Goal: Transaction & Acquisition: Purchase product/service

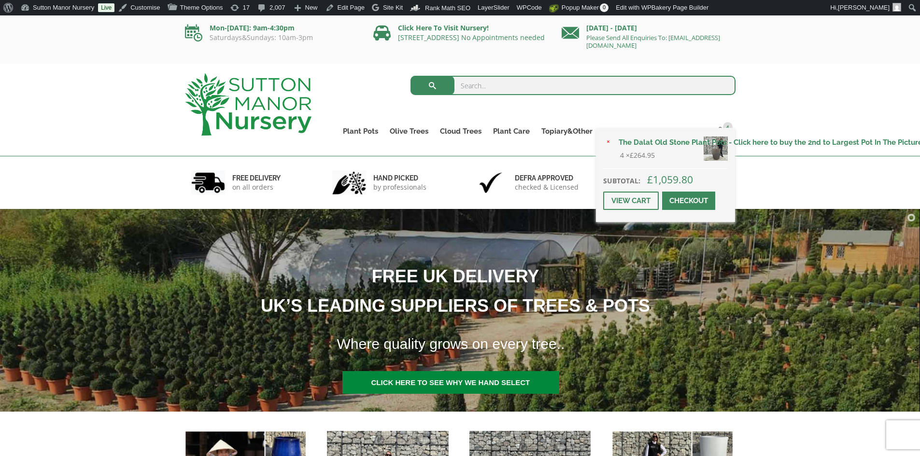
click at [695, 201] on link "Checkout" at bounding box center [688, 201] width 53 height 18
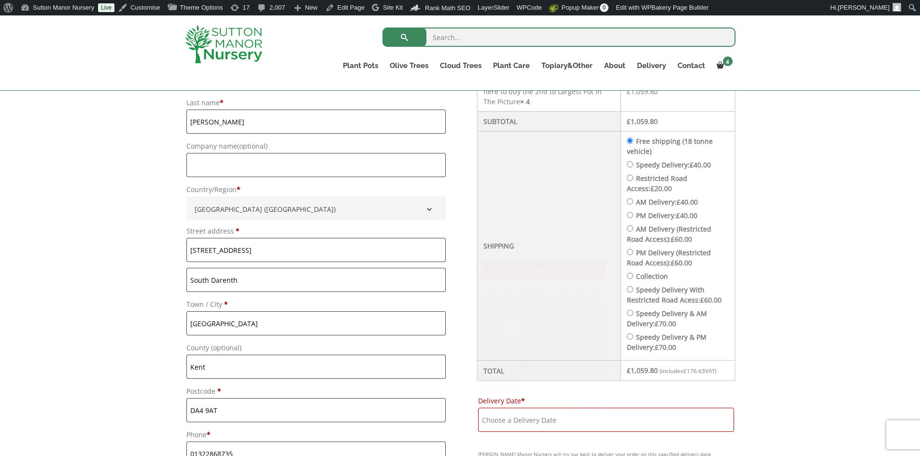
click at [687, 428] on input "Delivery Date *" at bounding box center [606, 420] width 256 height 24
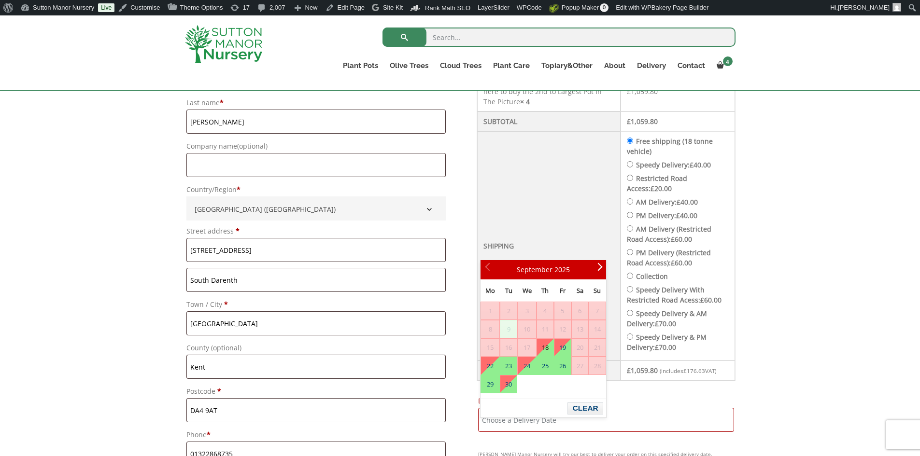
click at [636, 161] on td "Free shipping (18 tonne vehicle) Speedy Delivery: £ 40.00 Restricted Road Acces…" at bounding box center [678, 245] width 114 height 229
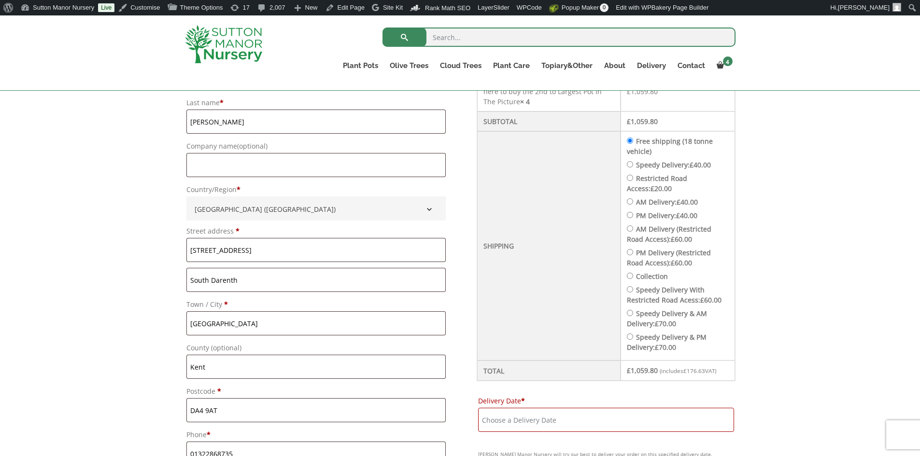
click at [633, 162] on input "Speedy Delivery: £ 40.00" at bounding box center [630, 164] width 6 height 6
radio input "true"
click at [617, 432] on input "Delivery Date *" at bounding box center [606, 420] width 256 height 24
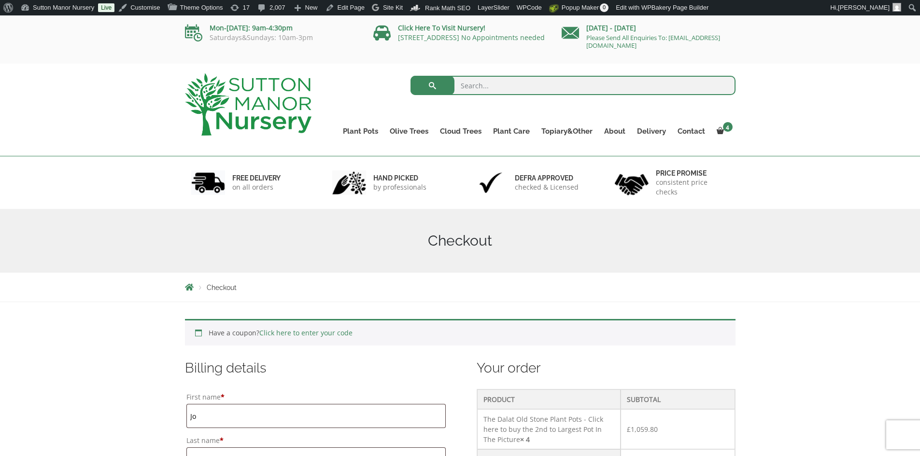
click at [276, 99] on img at bounding box center [248, 104] width 127 height 62
